Goal: Information Seeking & Learning: Learn about a topic

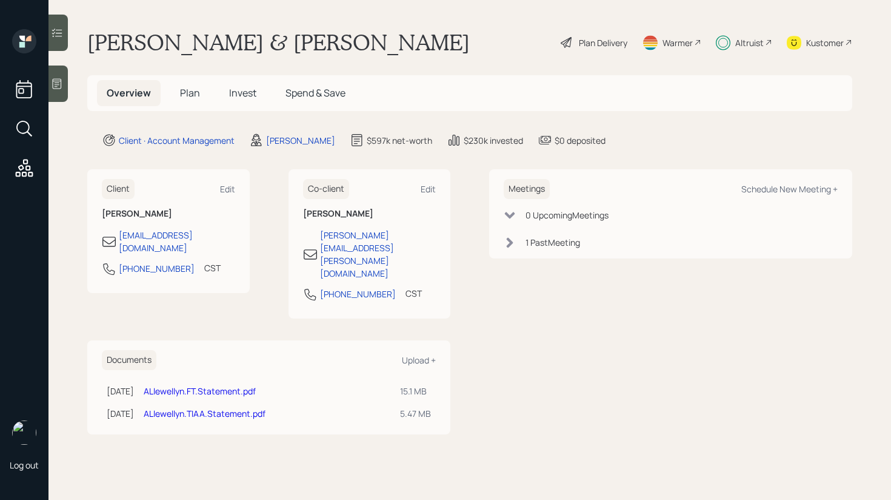
click at [65, 35] on div at bounding box center [58, 33] width 19 height 36
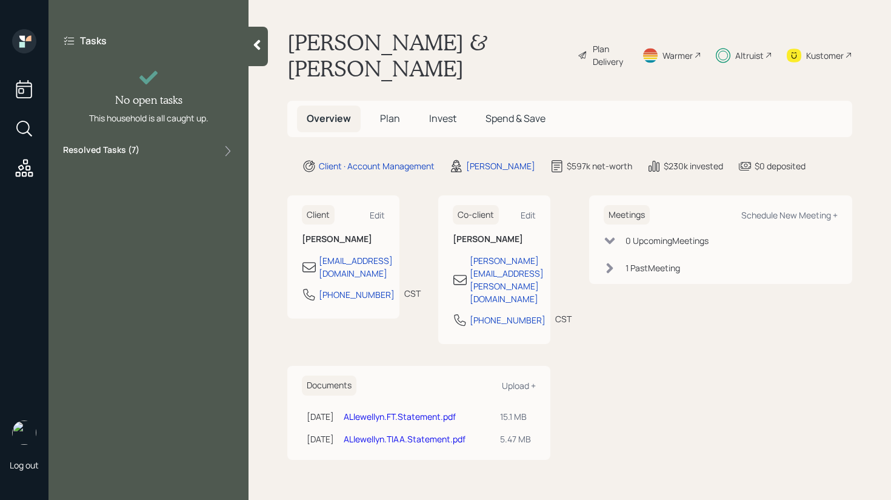
click at [159, 152] on div "Resolved Tasks ( 7 )" at bounding box center [148, 151] width 171 height 15
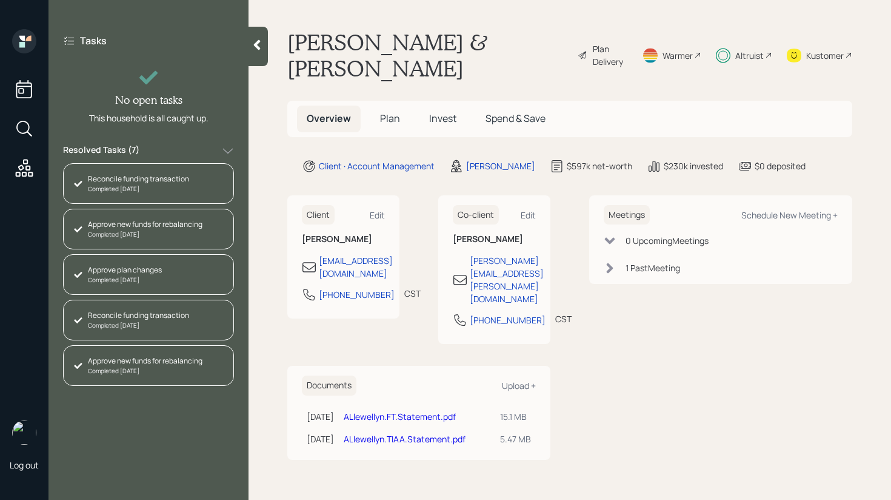
scroll to position [86, 0]
click at [266, 53] on div at bounding box center [258, 46] width 19 height 39
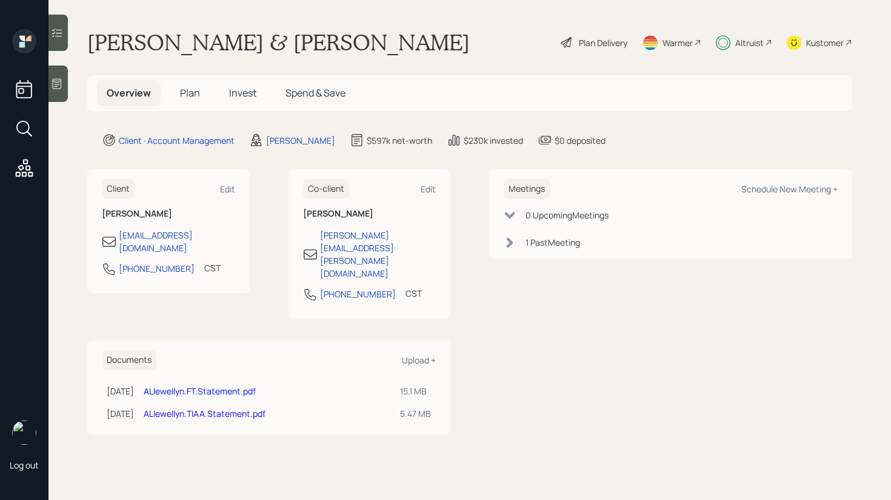
click at [182, 84] on h5 "Plan" at bounding box center [189, 93] width 39 height 26
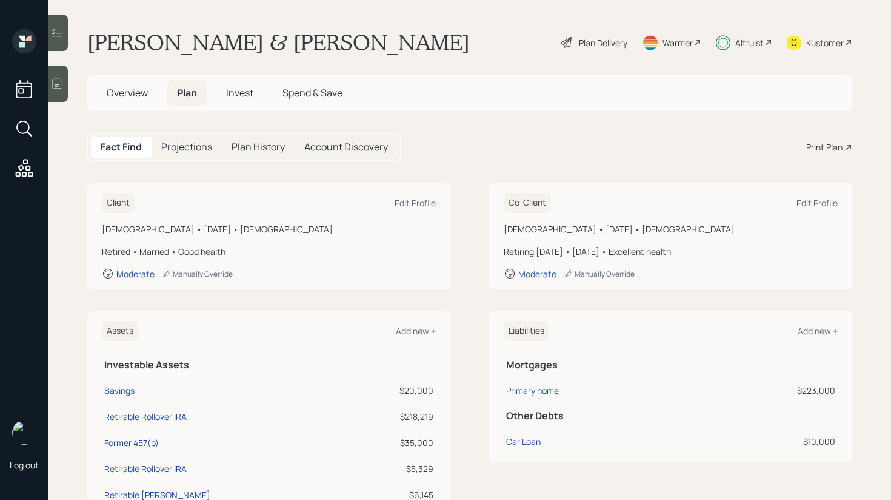
click at [65, 30] on div at bounding box center [58, 33] width 19 height 36
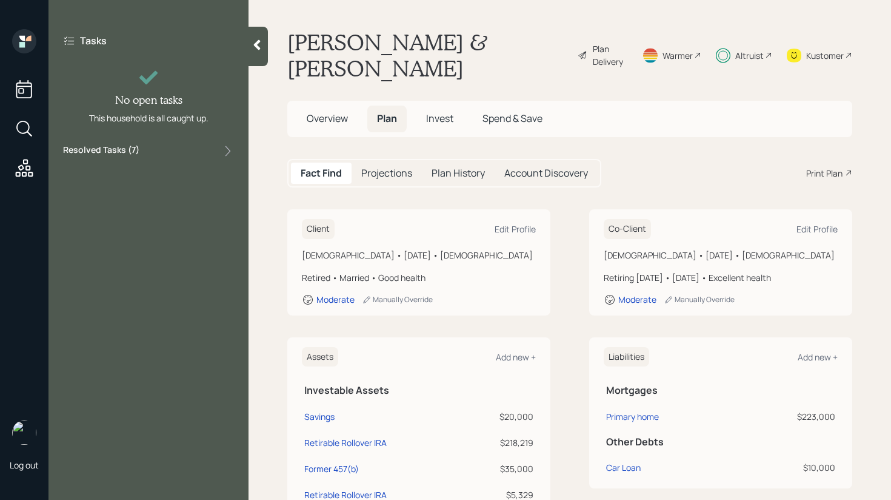
click at [159, 153] on div "Resolved Tasks ( 7 )" at bounding box center [148, 151] width 171 height 15
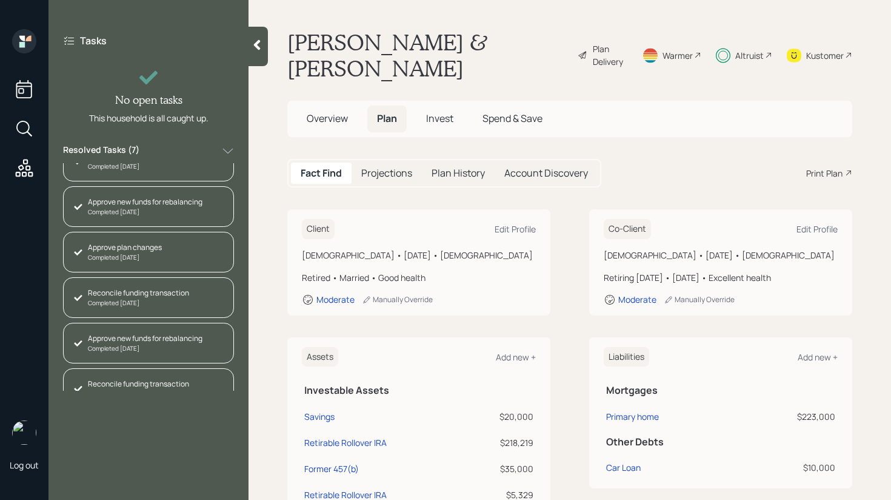
scroll to position [86, 0]
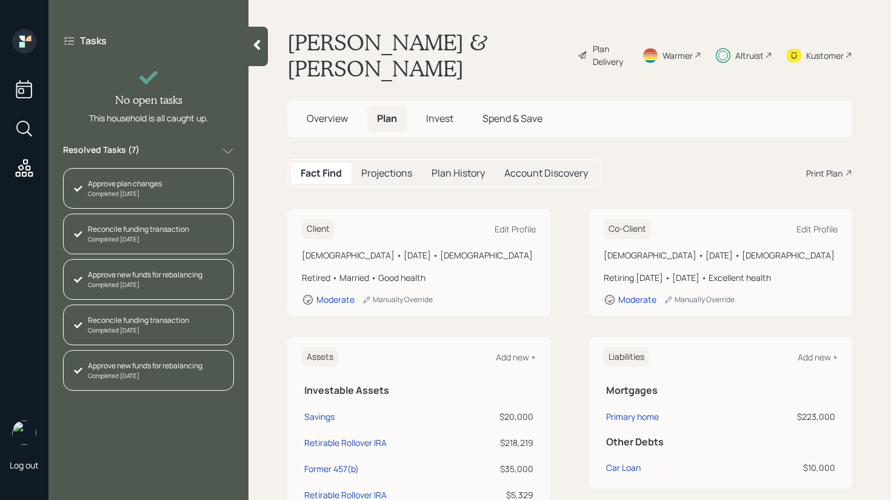
click at [264, 55] on div at bounding box center [258, 46] width 19 height 39
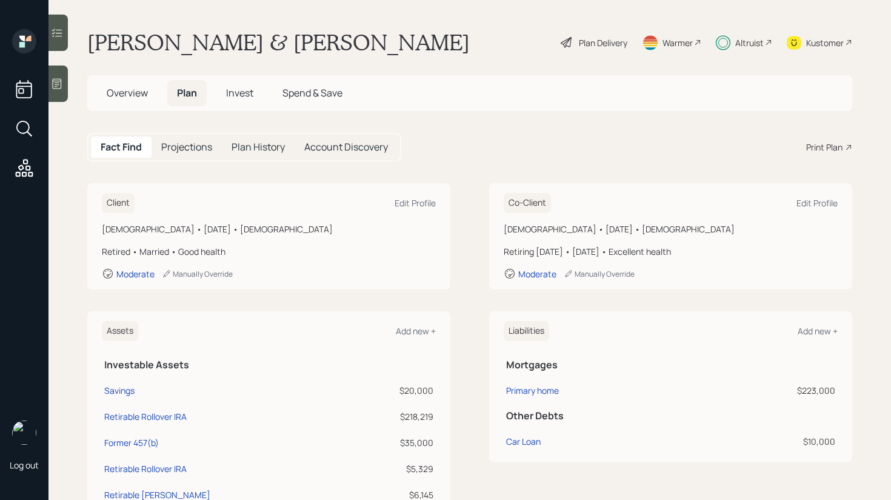
click at [247, 96] on span "Invest" at bounding box center [239, 92] width 27 height 13
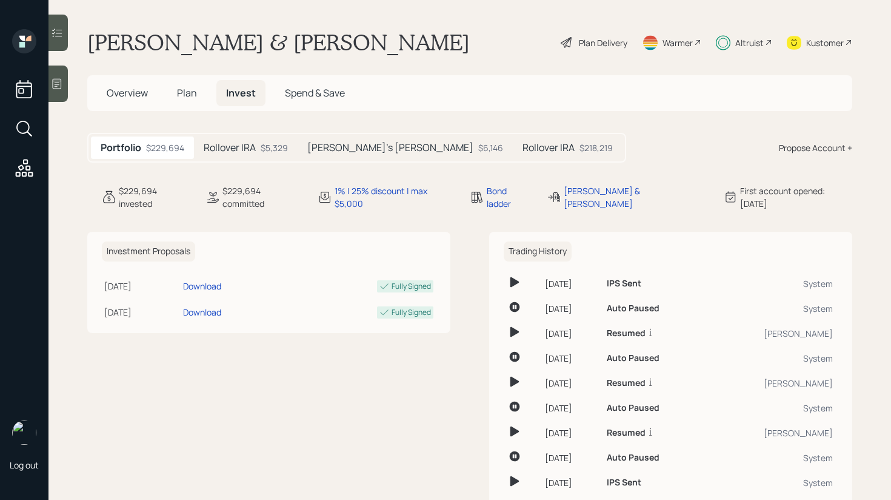
click at [190, 92] on span "Plan" at bounding box center [187, 92] width 20 height 13
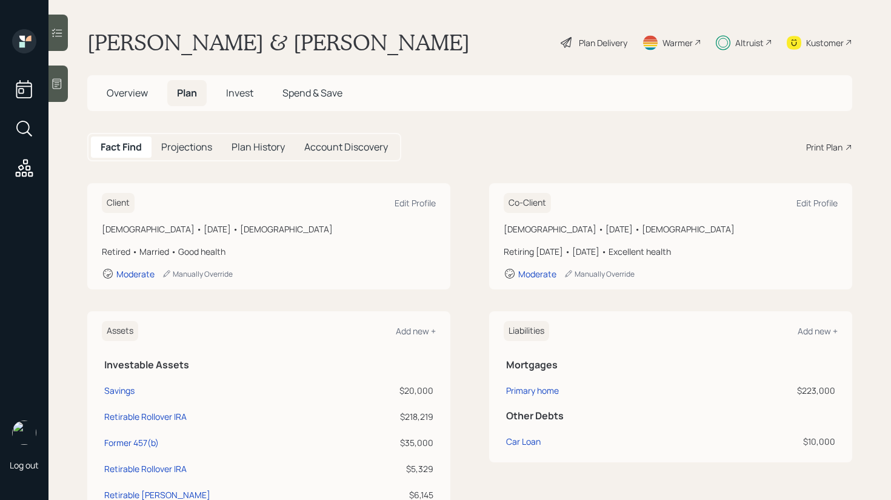
click at [143, 92] on span "Overview" at bounding box center [127, 92] width 41 height 13
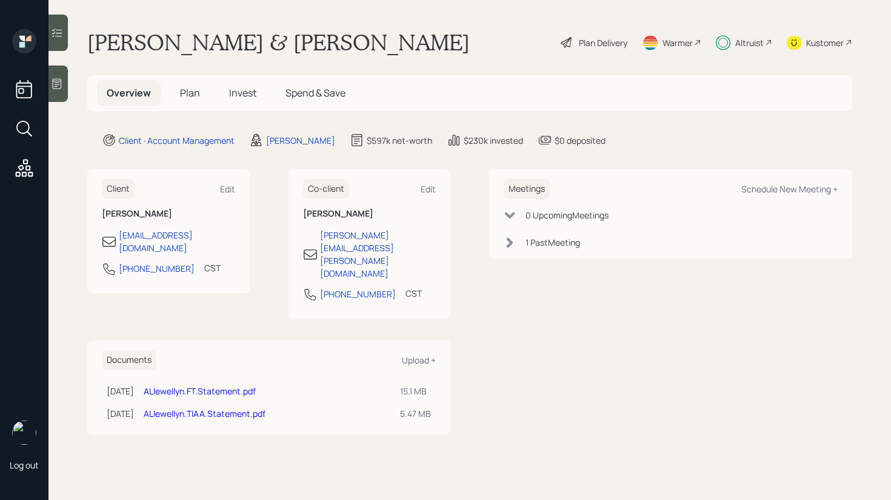
click at [252, 249] on div "Client Edit [PERSON_NAME] [EMAIL_ADDRESS][DOMAIN_NAME] [PHONE_NUMBER] CST Curre…" at bounding box center [268, 243] width 363 height 149
click at [65, 41] on div at bounding box center [58, 33] width 19 height 36
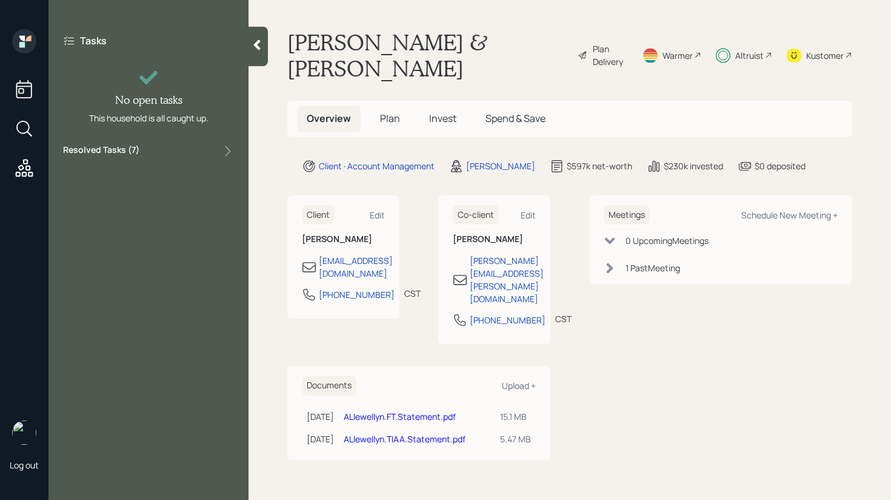
click at [161, 149] on div "Resolved Tasks ( 7 )" at bounding box center [148, 151] width 171 height 15
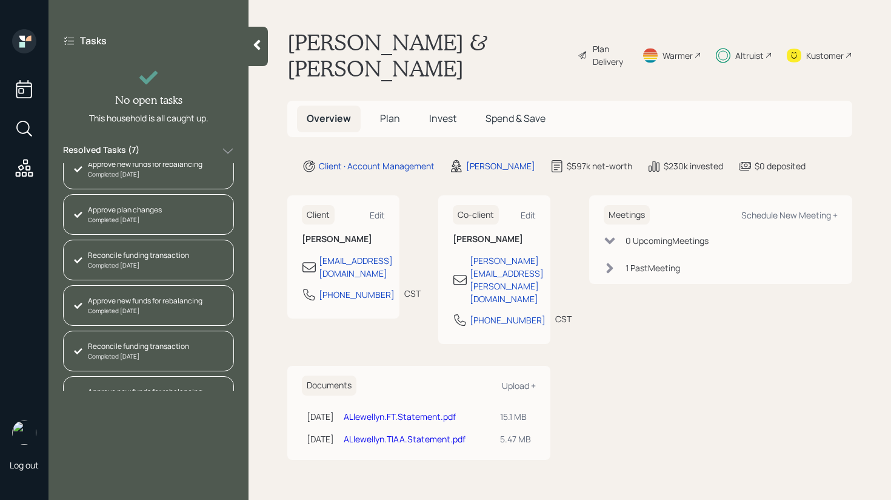
scroll to position [86, 0]
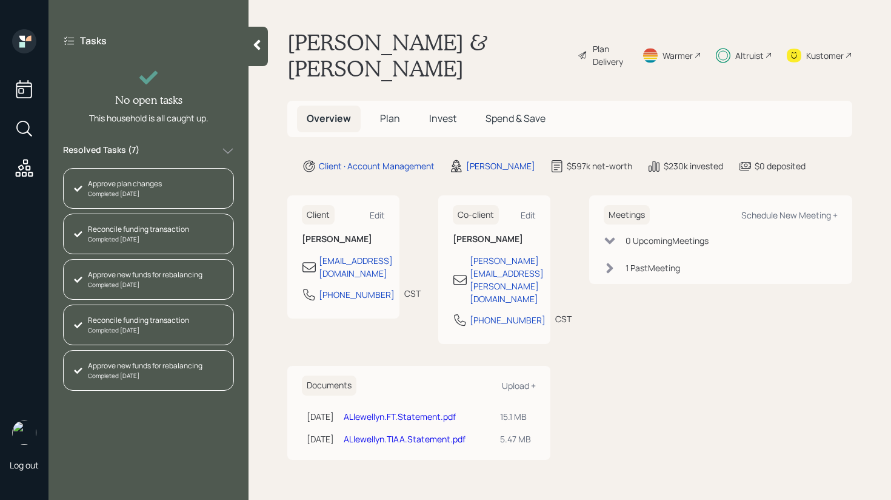
click at [613, 262] on icon at bounding box center [610, 268] width 12 height 12
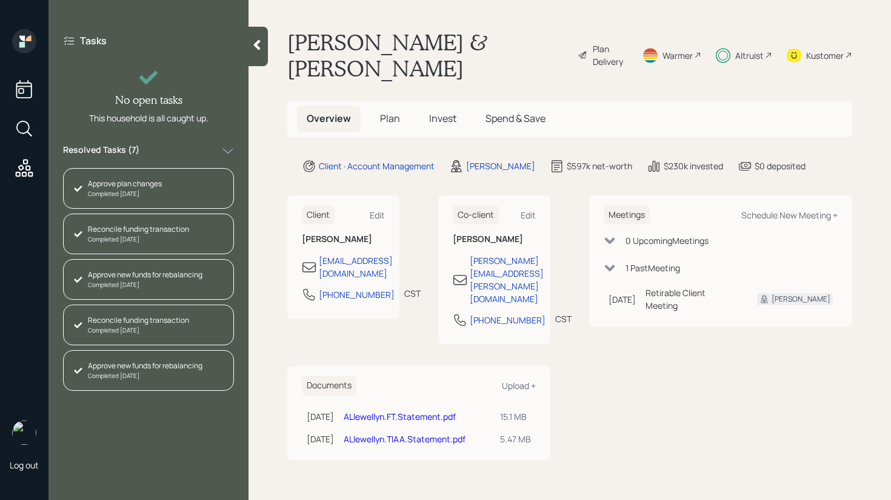
click at [614, 262] on icon at bounding box center [610, 268] width 12 height 12
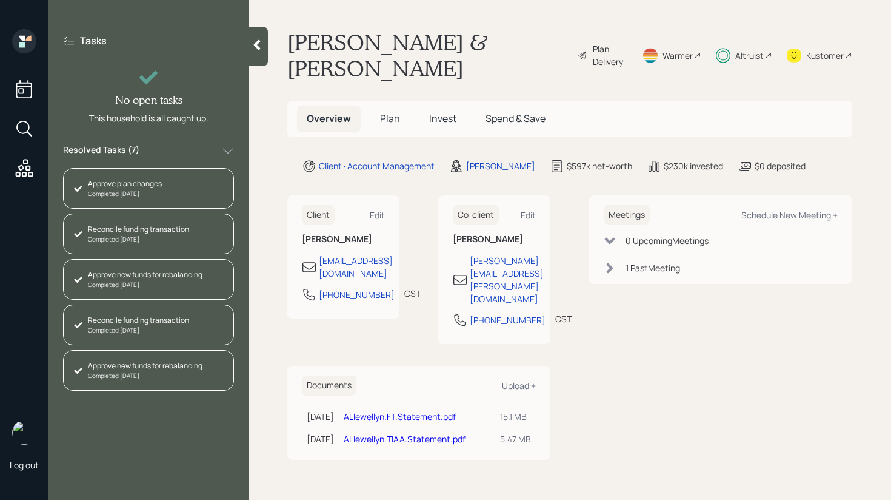
click at [387, 112] on span "Plan" at bounding box center [390, 118] width 20 height 13
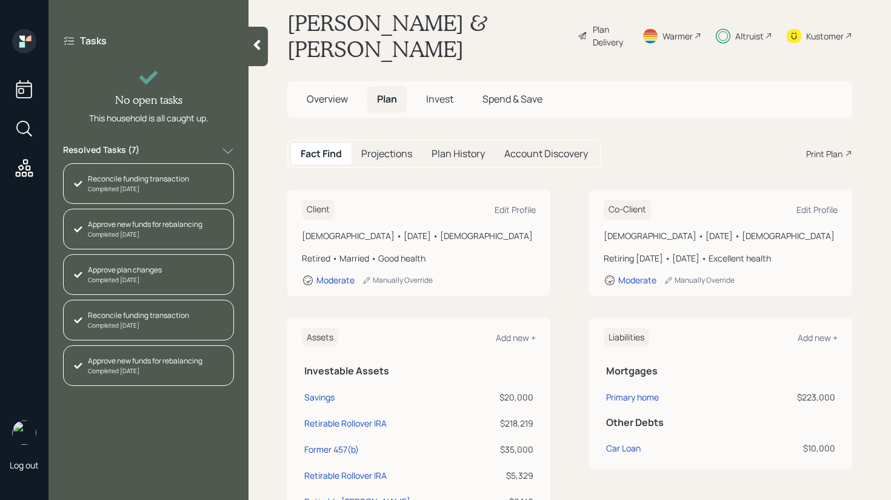
scroll to position [86, 0]
click at [708, 252] on div "Retiring [DATE] • [DATE] • Excellent health" at bounding box center [721, 258] width 234 height 13
click at [433, 86] on h5 "Invest" at bounding box center [440, 99] width 47 height 26
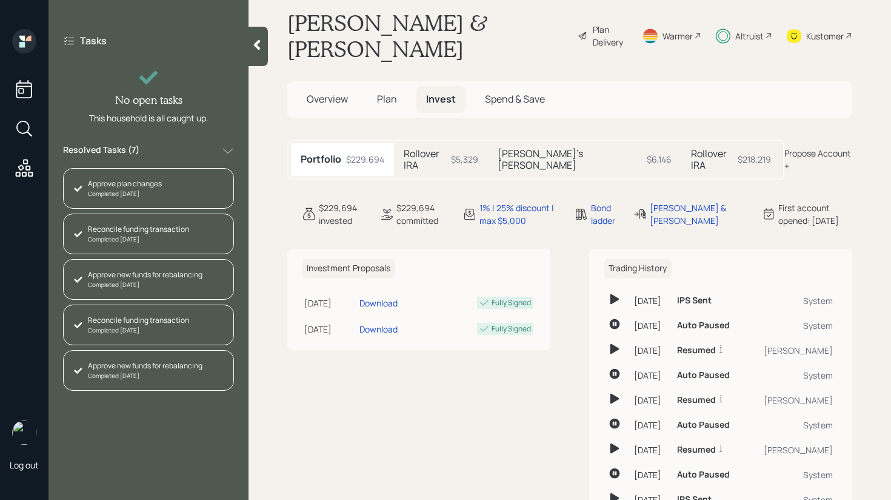
click at [464, 153] on div "$5,329" at bounding box center [464, 159] width 27 height 13
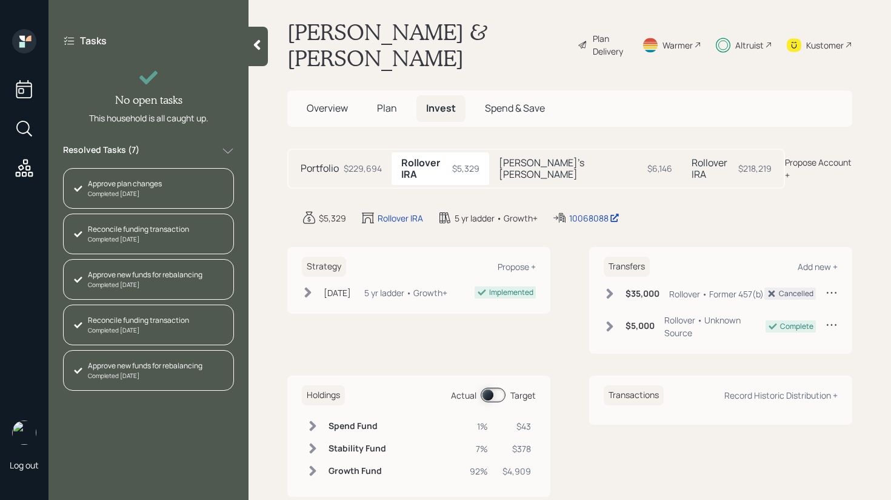
click at [525, 157] on h5 "[PERSON_NAME]'s [PERSON_NAME]" at bounding box center [571, 168] width 144 height 23
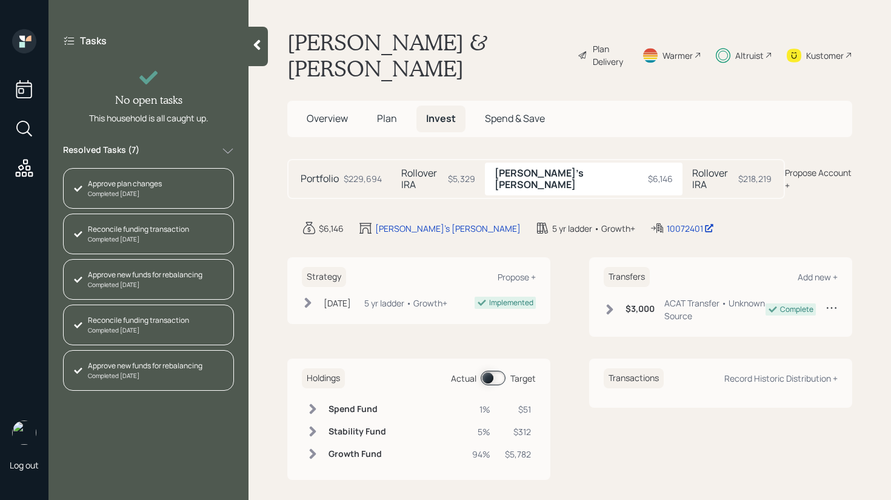
click at [683, 163] on div "Rollover IRA $218,219" at bounding box center [732, 179] width 99 height 33
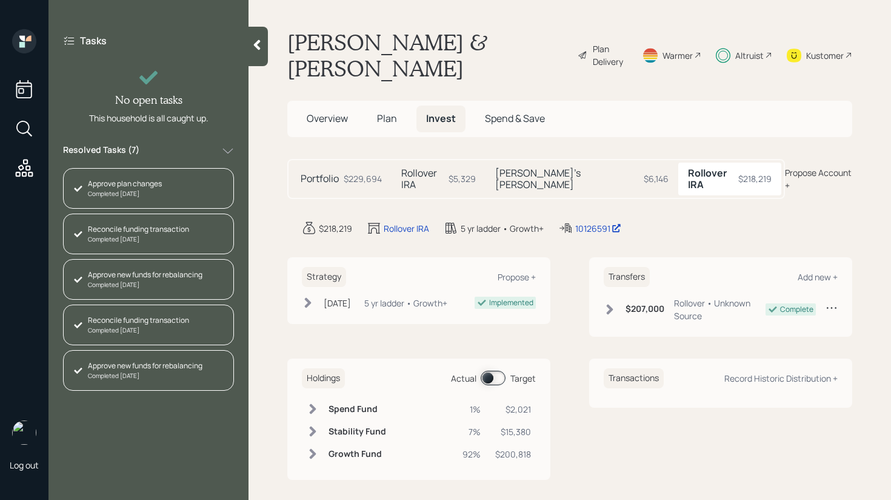
click at [560, 163] on div "[PERSON_NAME]'s [PERSON_NAME] $6,146" at bounding box center [582, 179] width 193 height 33
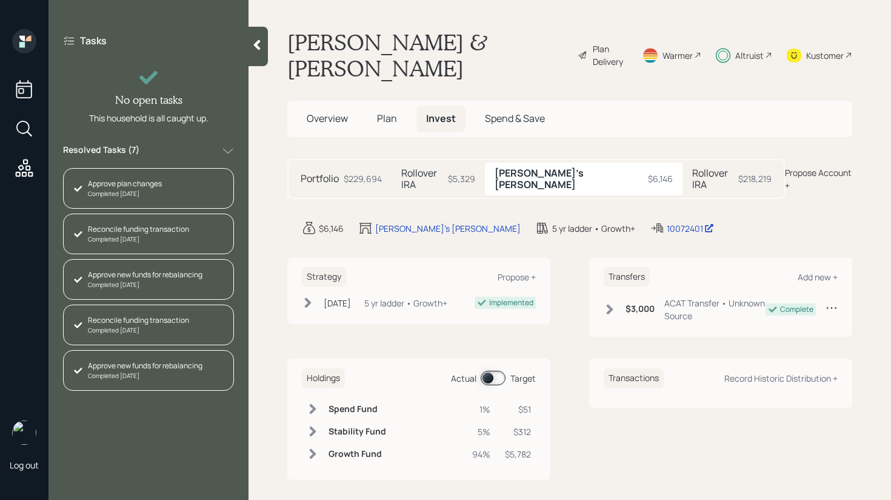
click at [436, 167] on h5 "Rollover IRA" at bounding box center [422, 178] width 42 height 23
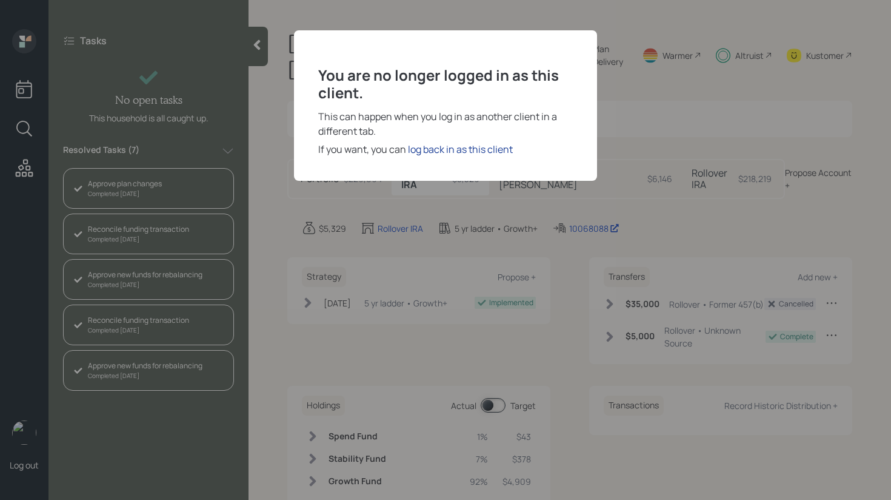
click at [456, 151] on div "log back in as this client" at bounding box center [460, 149] width 105 height 15
